Goal: Information Seeking & Learning: Learn about a topic

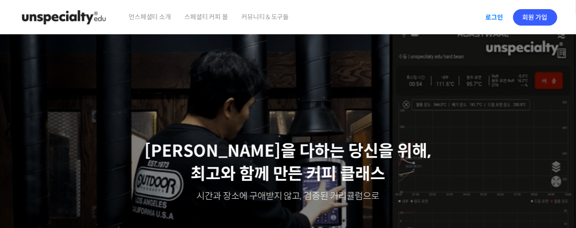
click at [498, 16] on link "로그인" at bounding box center [495, 17] width 29 height 21
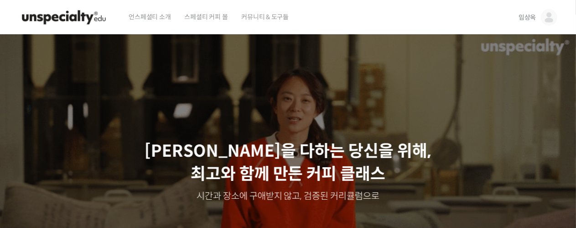
click at [377, 42] on div "Slider" at bounding box center [288, 171] width 548 height 274
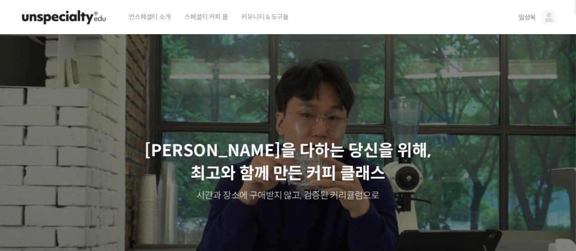
click at [530, 16] on span "임상옥" at bounding box center [527, 17] width 17 height 8
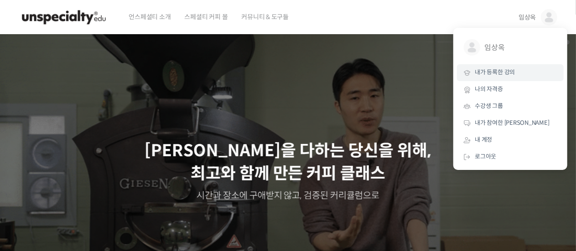
click at [502, 75] on span "내가 등록한 강의" at bounding box center [496, 72] width 40 height 8
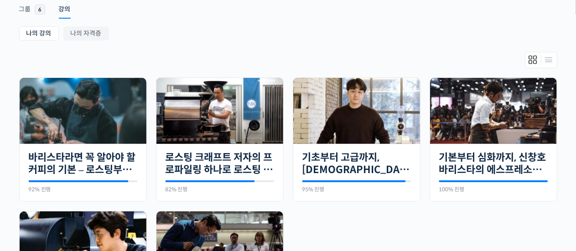
scroll to position [157, 0]
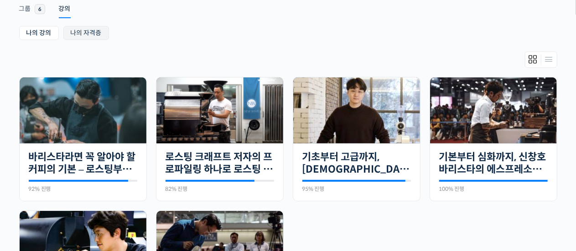
click at [89, 35] on link "나의 자격증" at bounding box center [86, 33] width 46 height 14
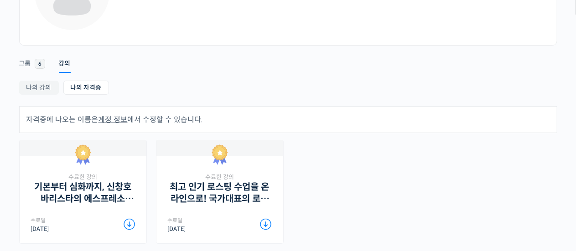
scroll to position [103, 0]
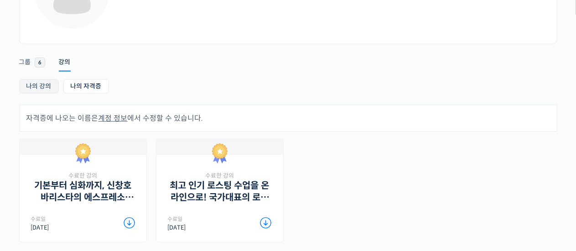
click at [39, 86] on link "나의 강의" at bounding box center [39, 86] width 40 height 14
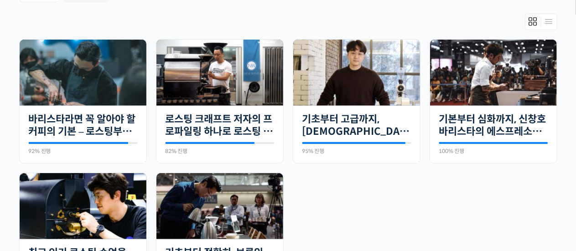
scroll to position [199, 0]
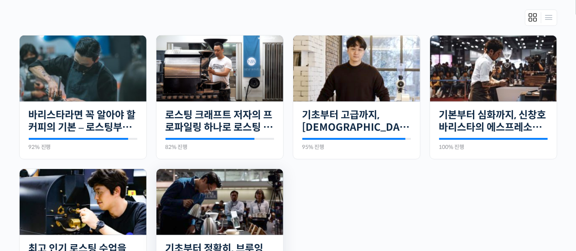
click at [243, 188] on img at bounding box center [220, 202] width 127 height 66
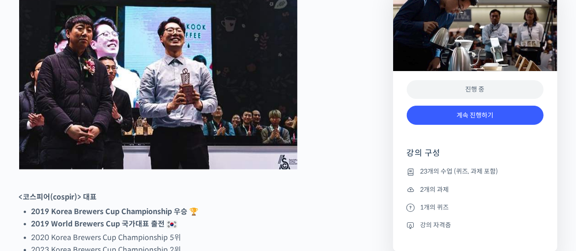
scroll to position [468, 0]
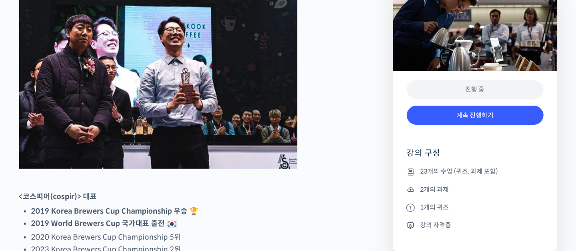
click at [449, 91] on div "진행 중" at bounding box center [475, 89] width 137 height 19
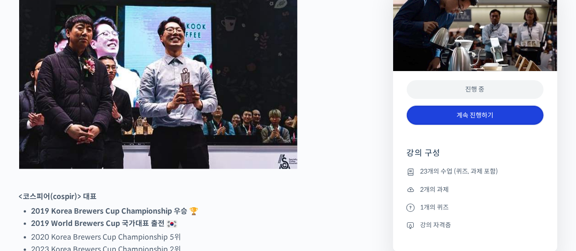
click at [472, 114] on link "계속 진행하기" at bounding box center [475, 116] width 137 height 20
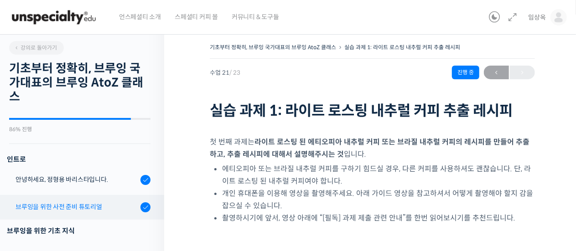
click at [85, 205] on div "브루잉을 위한 사전 준비 튜토리얼" at bounding box center [77, 207] width 122 height 10
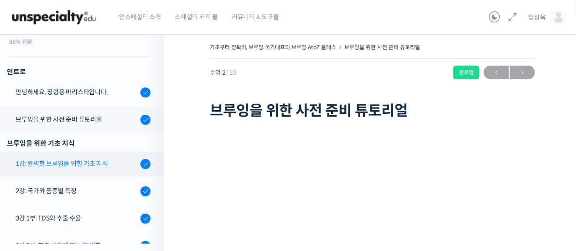
click at [75, 161] on div "1강: 완벽한 브루잉을 위한 기초 지식" at bounding box center [77, 164] width 122 height 10
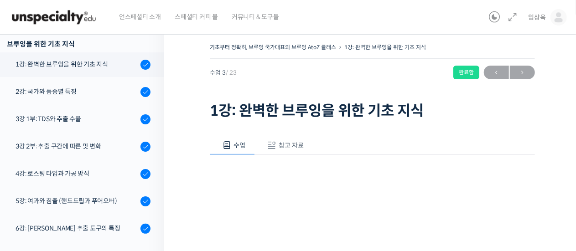
click at [284, 147] on span "참고 자료" at bounding box center [291, 145] width 25 height 8
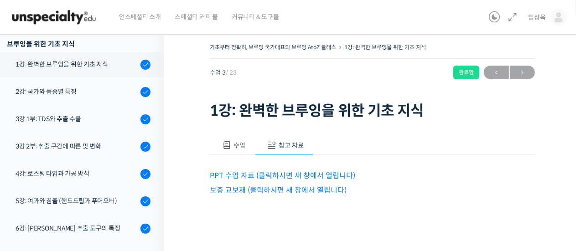
click at [245, 190] on link "보충 교보재 (클릭하시면 새 창에서 열립니다)" at bounding box center [278, 191] width 137 height 10
click at [254, 173] on link "PPT 수업 자료 (클릭하시면 새 창에서 열립니다)" at bounding box center [283, 176] width 146 height 10
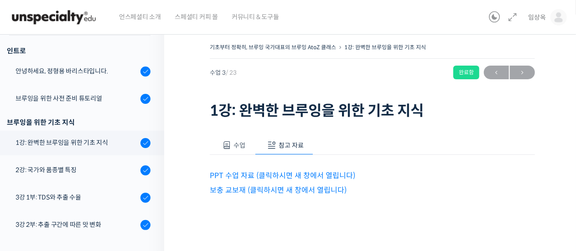
scroll to position [99, 0]
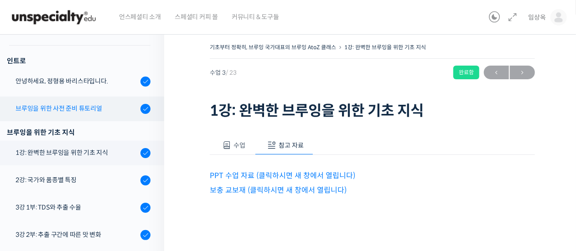
click at [66, 97] on link "브루잉을 위한 사전 준비 튜토리얼" at bounding box center [79, 109] width 169 height 25
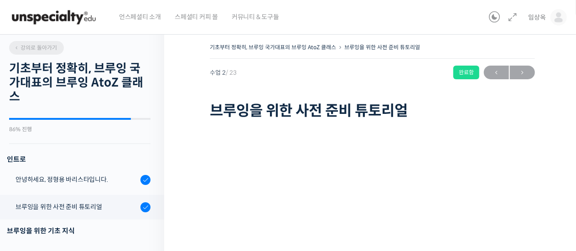
click at [31, 51] on span "강의로 돌아가기" at bounding box center [35, 47] width 43 height 7
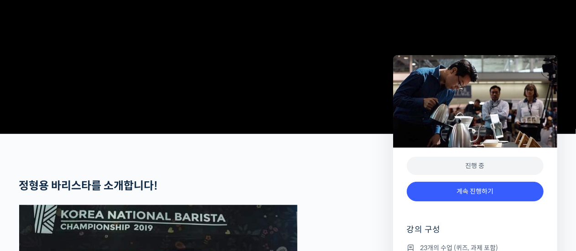
scroll to position [402, 0]
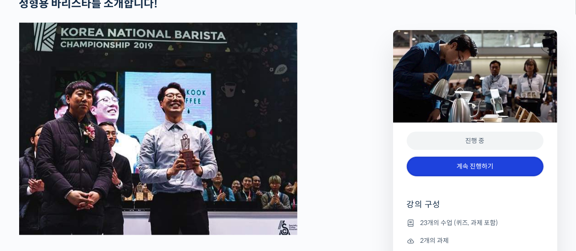
click at [434, 162] on link "계속 진행하기" at bounding box center [475, 167] width 137 height 20
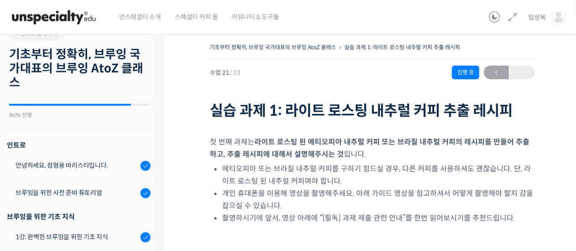
scroll to position [58, 0]
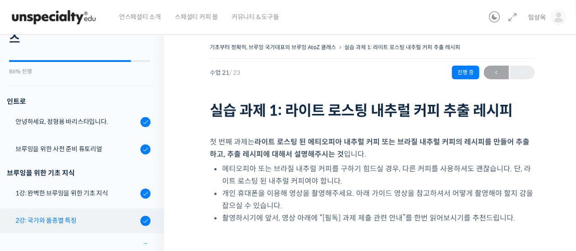
click at [71, 220] on div "2강: 국가와 품종별 특징" at bounding box center [77, 221] width 122 height 10
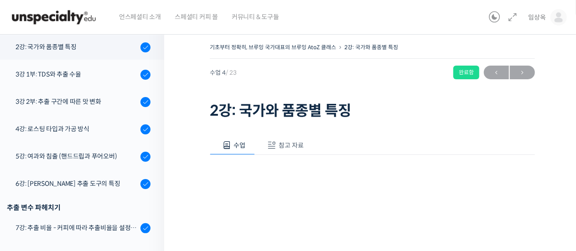
click at [288, 142] on span "참고 자료" at bounding box center [291, 145] width 25 height 8
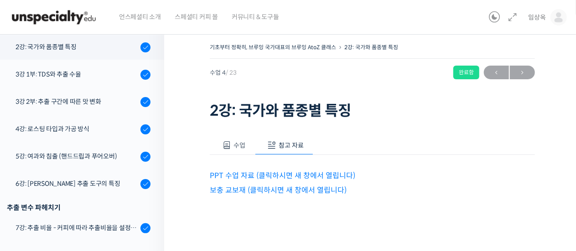
click at [284, 173] on link "PPT 수업 자료 (클릭하시면 새 창에서 열립니다)" at bounding box center [283, 176] width 146 height 10
click at [254, 192] on link "보충 교보재 (클릭하시면 새 창에서 열립니다)" at bounding box center [278, 191] width 137 height 10
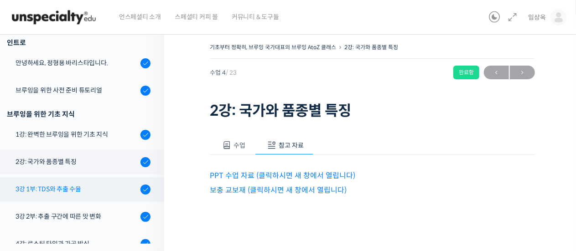
scroll to position [117, 0]
click at [99, 189] on div "3강 1부: TDS와 추출 수율" at bounding box center [77, 189] width 122 height 10
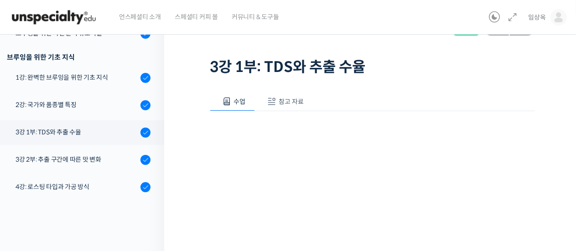
scroll to position [44, 0]
click at [294, 103] on span "참고 자료" at bounding box center [291, 101] width 25 height 8
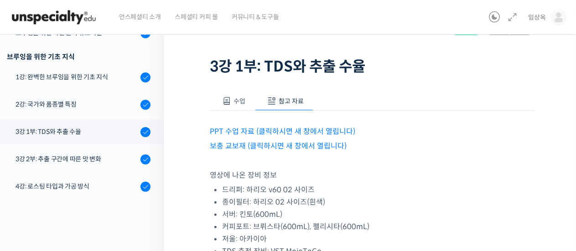
click at [285, 129] on link "PPT 수업 자료 (클릭하시면 새 창에서 열립니다)" at bounding box center [283, 132] width 146 height 10
click at [267, 146] on link "보충 교보재 (클릭하시면 새 창에서 열립니다)" at bounding box center [278, 146] width 137 height 10
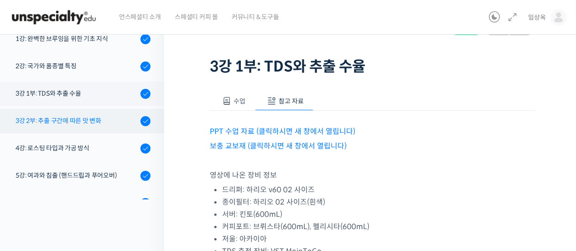
scroll to position [173, 0]
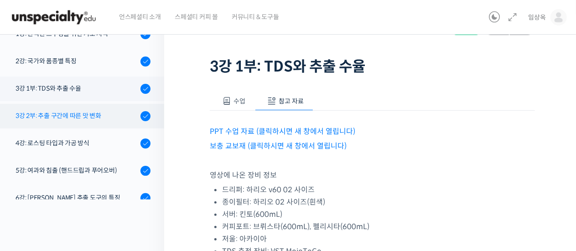
click at [89, 124] on link "3강 2부: 추출 구간에 따른 맛 변화" at bounding box center [79, 116] width 169 height 25
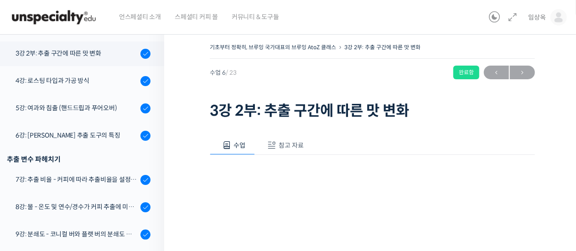
scroll to position [287, 0]
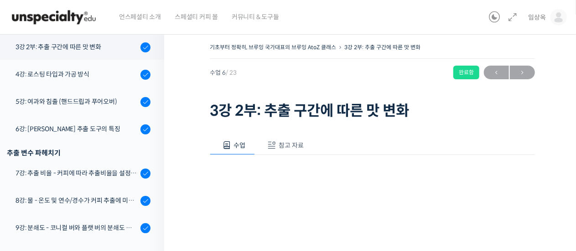
click at [276, 143] on button "참고 자료" at bounding box center [284, 145] width 58 height 19
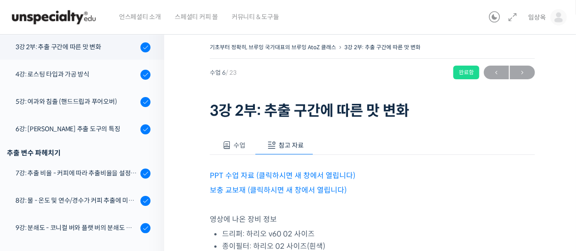
scroll to position [42, 0]
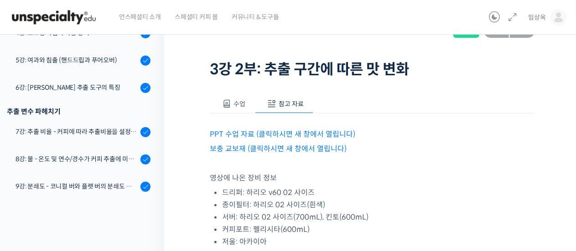
drag, startPoint x: 276, startPoint y: 143, endPoint x: 236, endPoint y: 134, distance: 40.7
click at [236, 134] on link "PPT 수업 자료 (클릭하시면 새 창에서 열립니다)" at bounding box center [283, 135] width 146 height 10
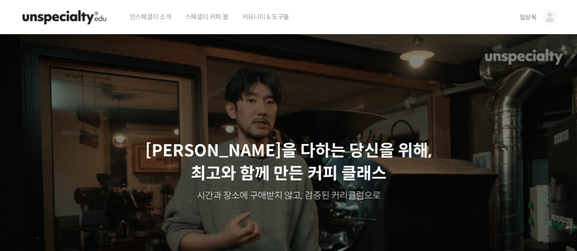
click at [517, 21] on div "임상옥 [PERSON_NAME] @kjc10102001646133195 내가 등록한 강의 나의 자격증 수강생 그룹 내가 참여한 게시글 내 계정…" at bounding box center [537, 17] width 42 height 35
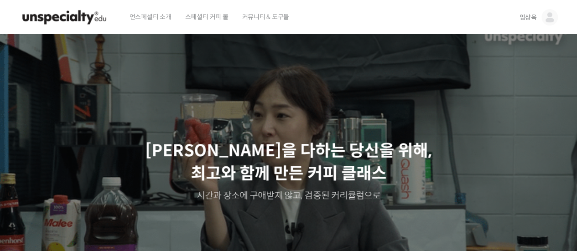
click at [529, 19] on span "임상옥" at bounding box center [527, 17] width 17 height 8
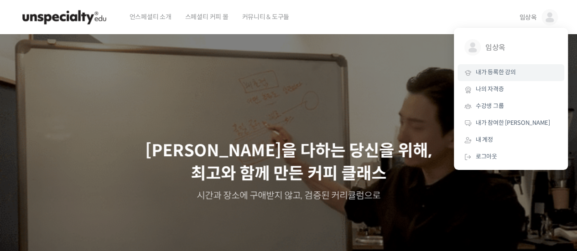
click at [497, 74] on span "내가 등록한 강의" at bounding box center [496, 72] width 40 height 8
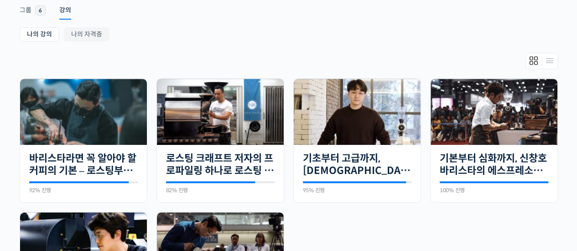
scroll to position [156, 0]
